Goal: Information Seeking & Learning: Learn about a topic

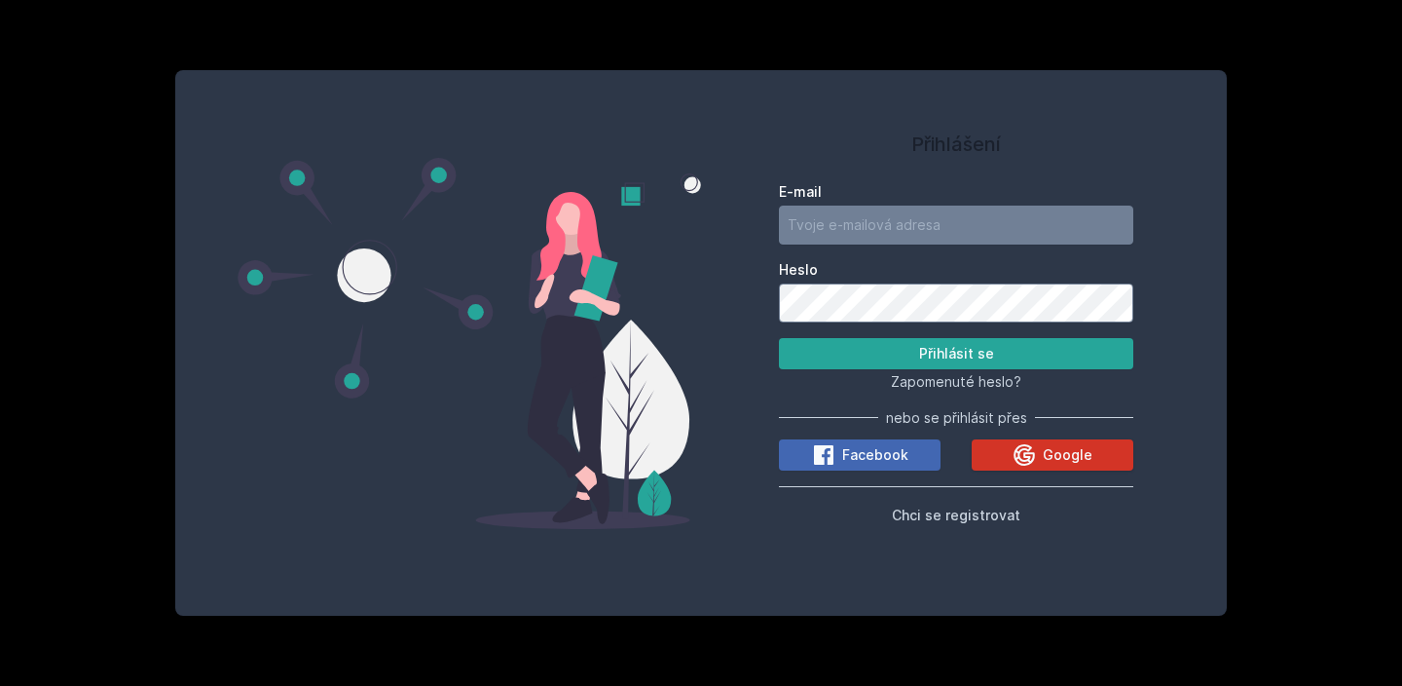
click at [983, 463] on button "Google" at bounding box center [1053, 454] width 162 height 31
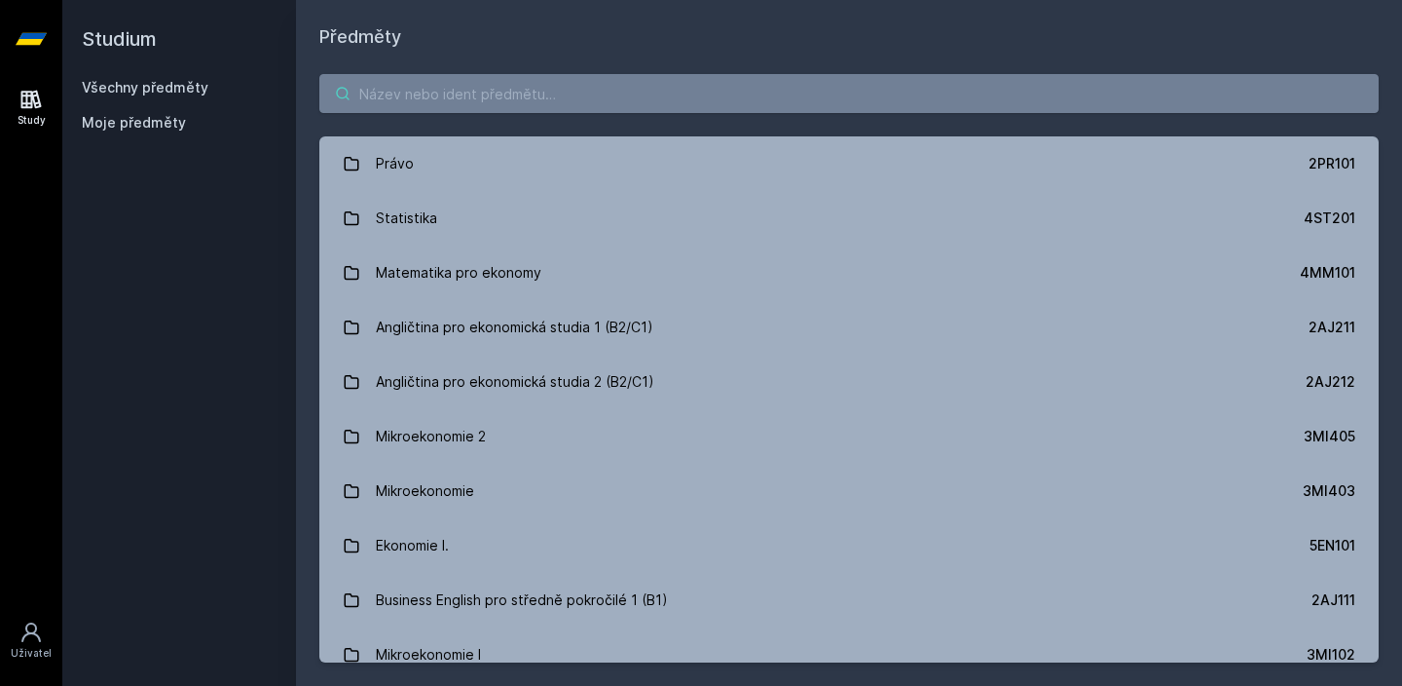
click at [648, 99] on input "search" at bounding box center [849, 93] width 1060 height 39
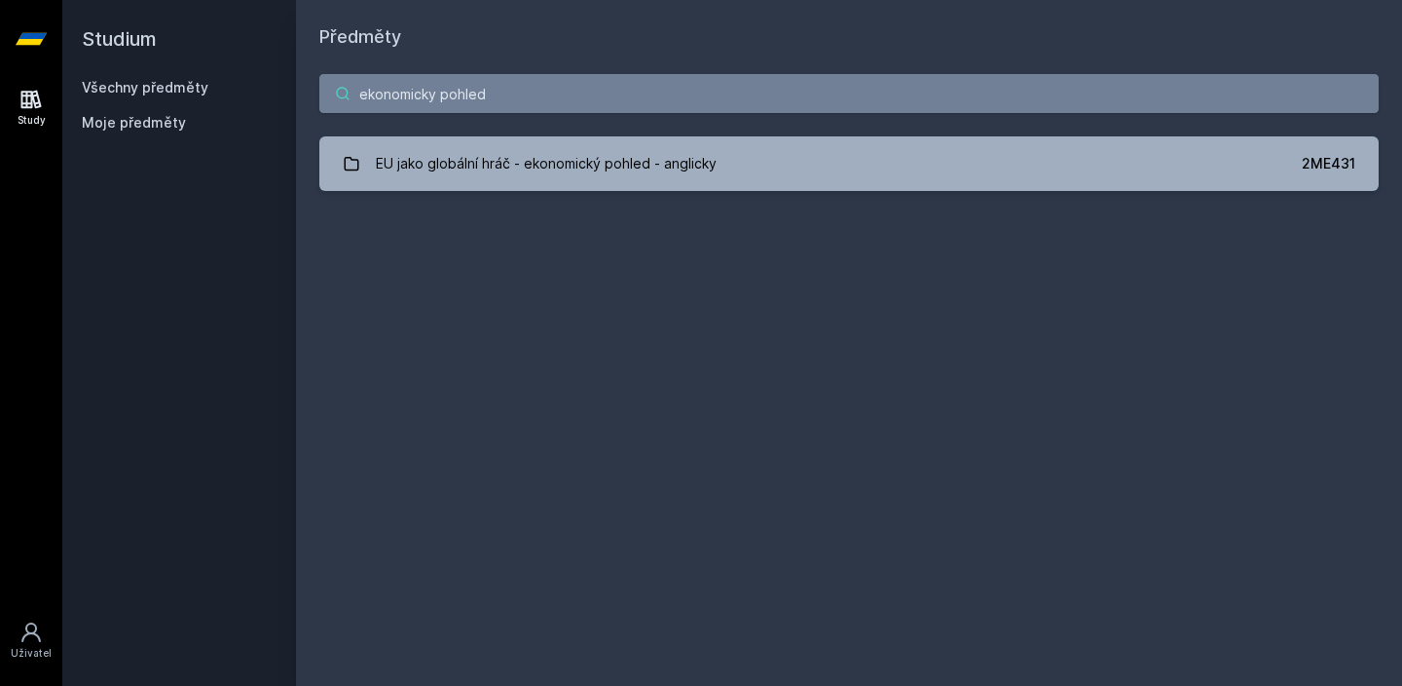
type input "o"
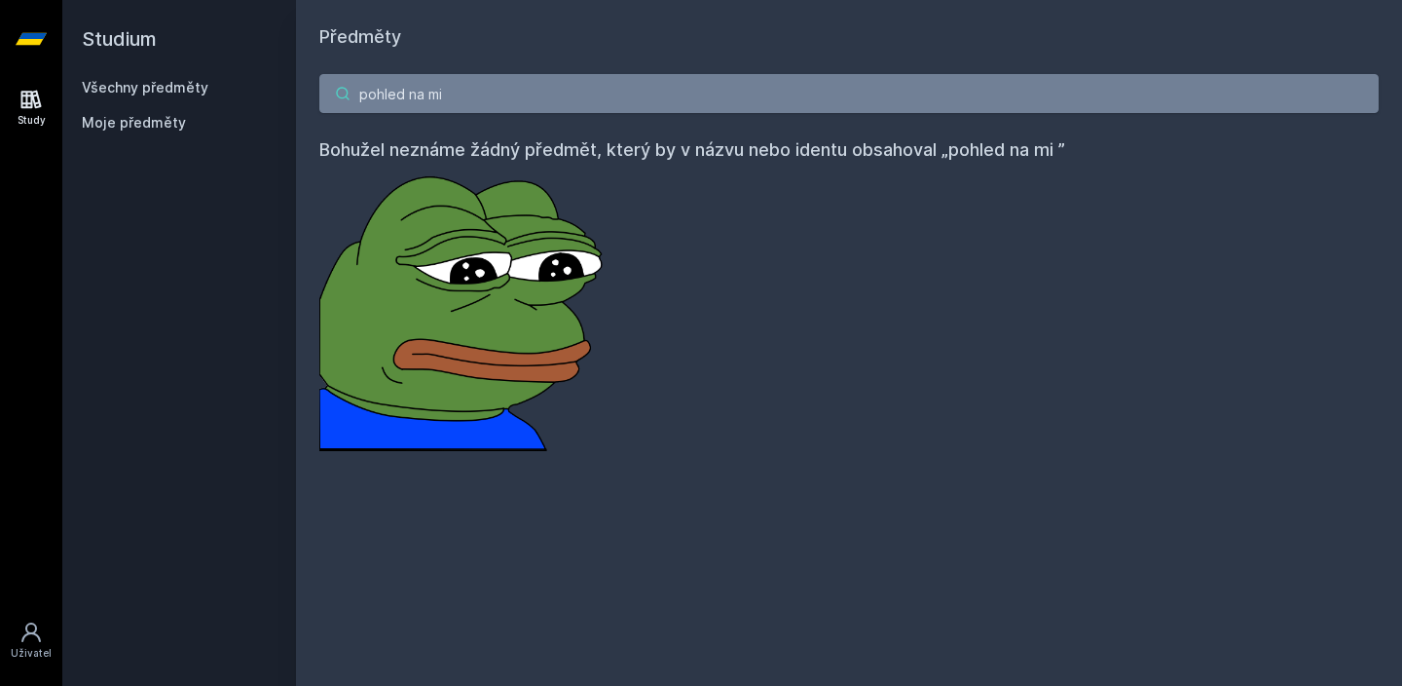
type input "T"
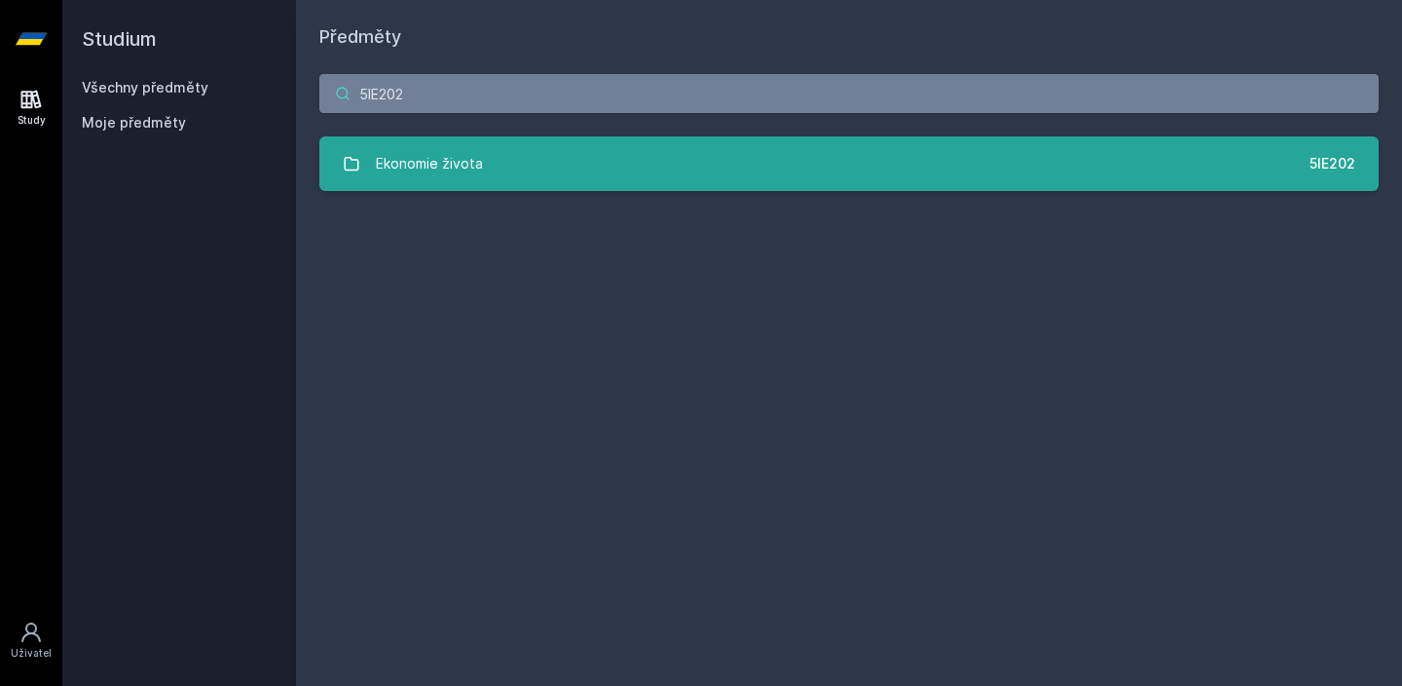
type input "5IE202"
click at [679, 161] on link "Ekonomie života 5IE202" at bounding box center [849, 163] width 1060 height 55
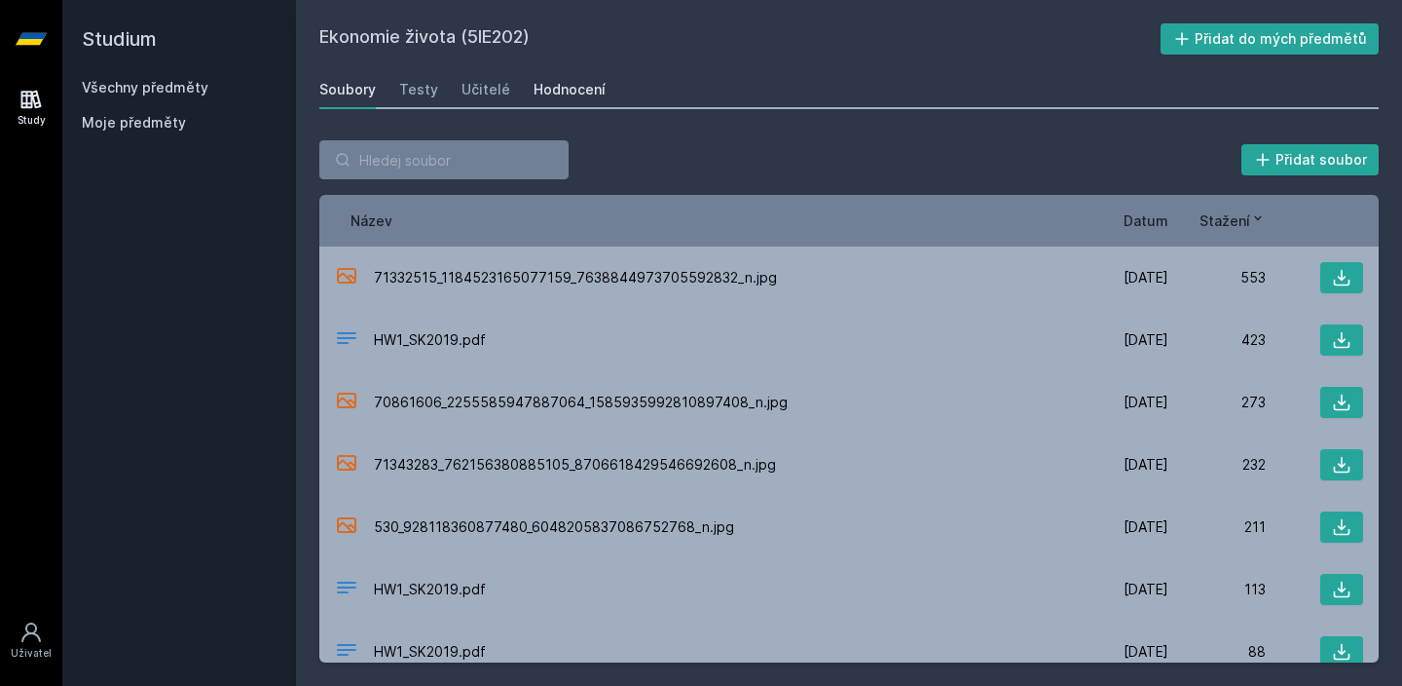
click at [591, 80] on div "Hodnocení" at bounding box center [570, 89] width 72 height 19
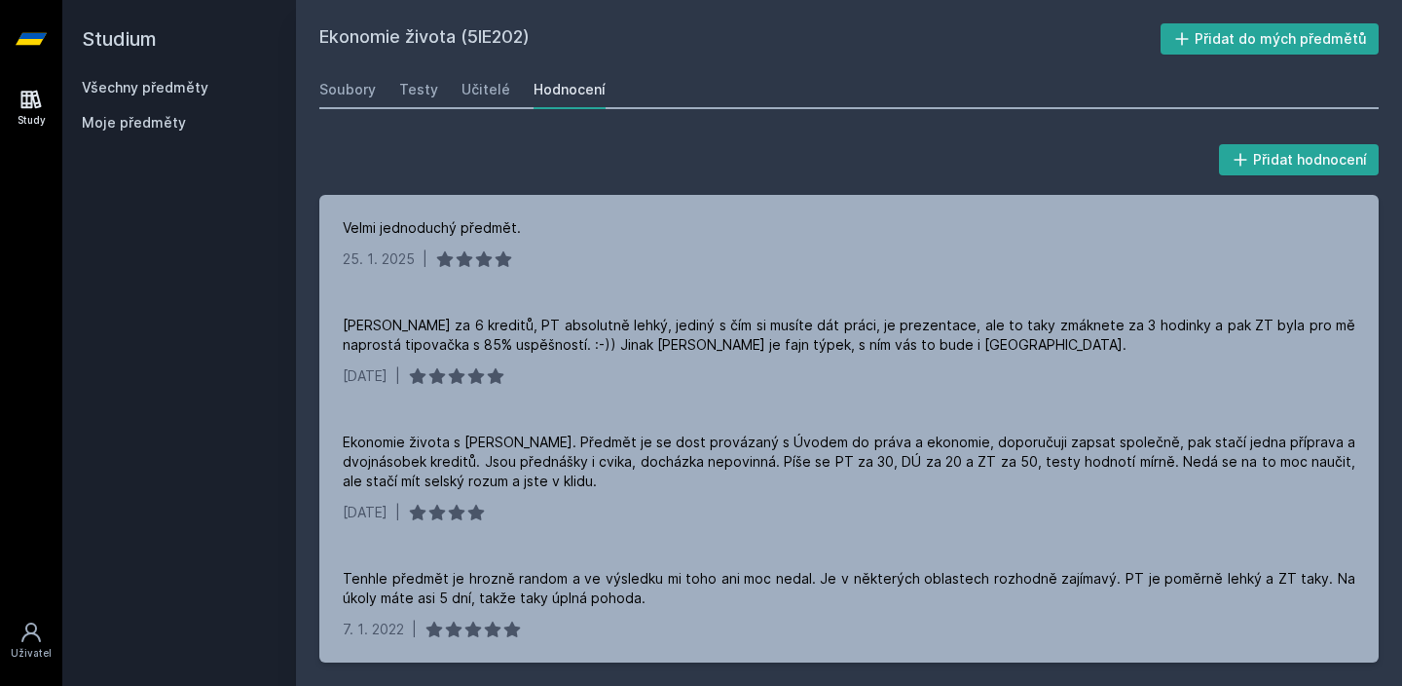
click at [178, 74] on h2 "Studium" at bounding box center [179, 39] width 195 height 78
click at [178, 97] on div "Všechny předměty Moje předměty" at bounding box center [179, 109] width 195 height 62
click at [212, 75] on h2 "Studium" at bounding box center [179, 39] width 195 height 78
click at [159, 131] on span "Moje předměty" at bounding box center [134, 122] width 104 height 19
click at [178, 82] on link "Všechny předměty" at bounding box center [145, 87] width 127 height 17
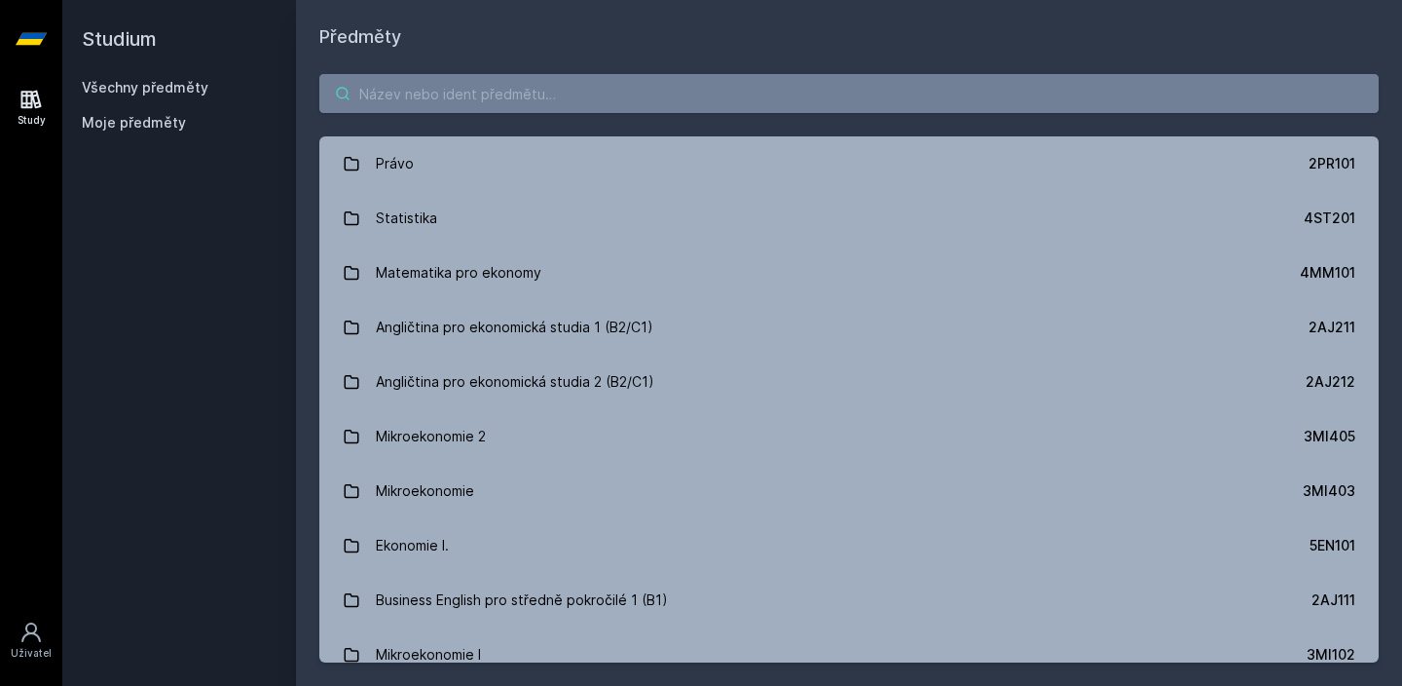
click at [447, 108] on input "search" at bounding box center [849, 93] width 1060 height 39
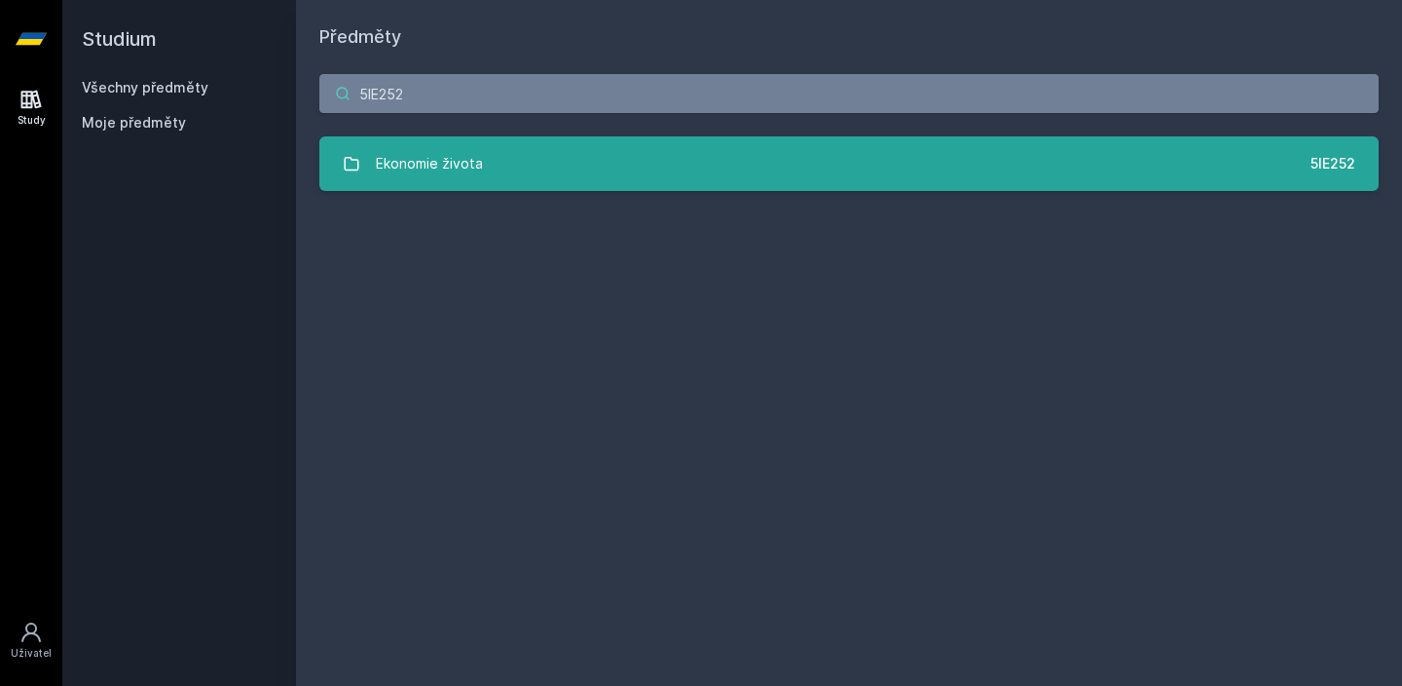
type input "5IE252"
click at [443, 168] on div "Ekonomie života" at bounding box center [429, 163] width 107 height 39
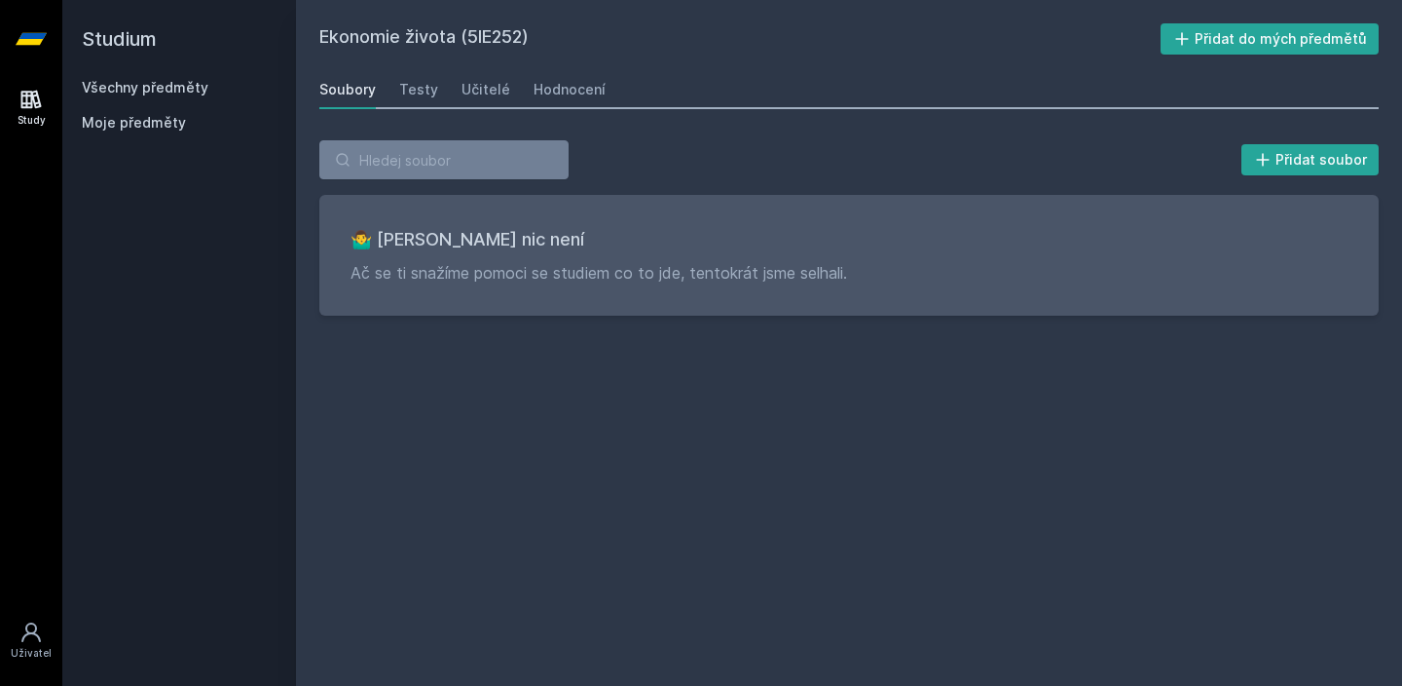
click at [497, 114] on div "Ekonomie života (5IE252) Přidat do mých předmětů Soubory Testy Učitelé Hodnocen…" at bounding box center [849, 342] width 1060 height 639
click at [495, 100] on link "Učitelé" at bounding box center [486, 89] width 49 height 39
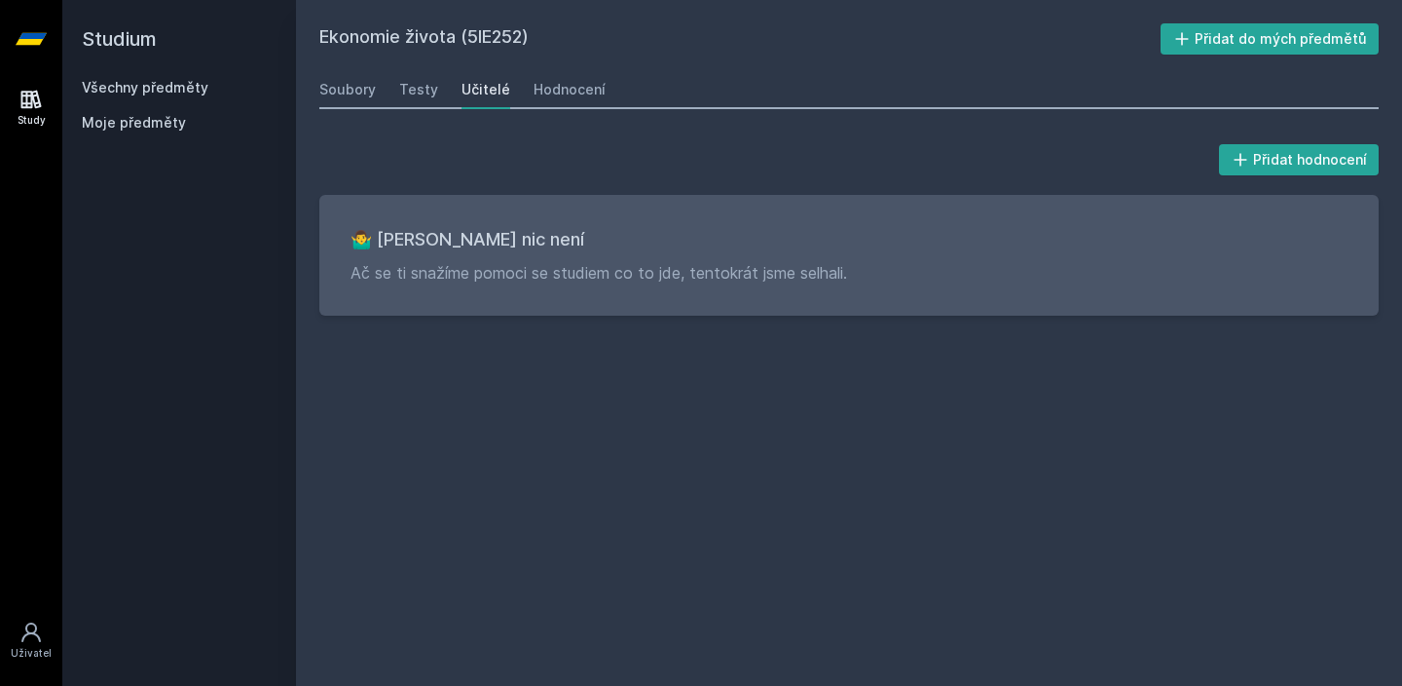
click at [522, 87] on div "Soubory Testy Učitelé Hodnocení" at bounding box center [849, 89] width 1060 height 39
click at [523, 88] on div "Soubory Testy Učitelé Hodnocení" at bounding box center [849, 89] width 1060 height 39
click at [549, 93] on div "Hodnocení" at bounding box center [570, 89] width 72 height 19
